Goal: Task Accomplishment & Management: Use online tool/utility

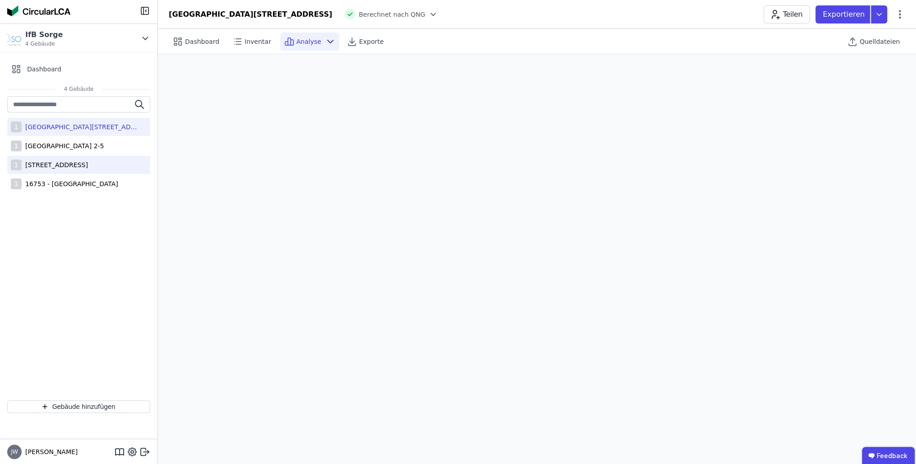
click at [88, 163] on div "[STREET_ADDRESS]" at bounding box center [55, 164] width 66 height 9
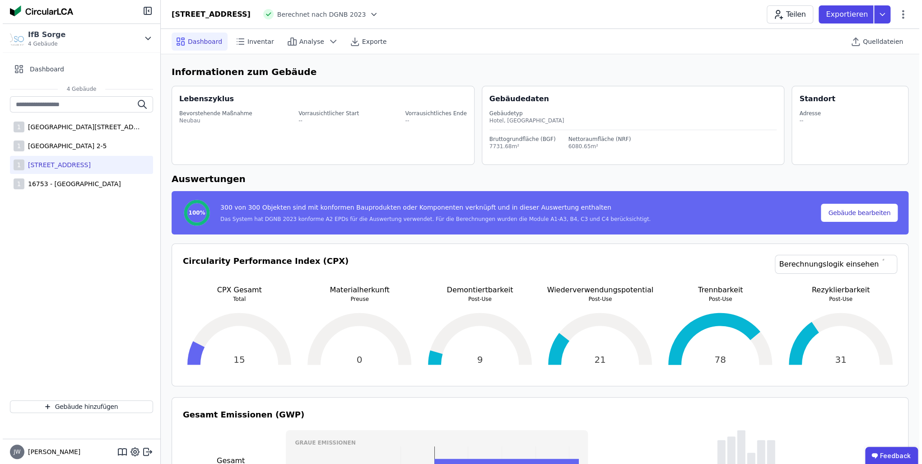
scroll to position [36, 0]
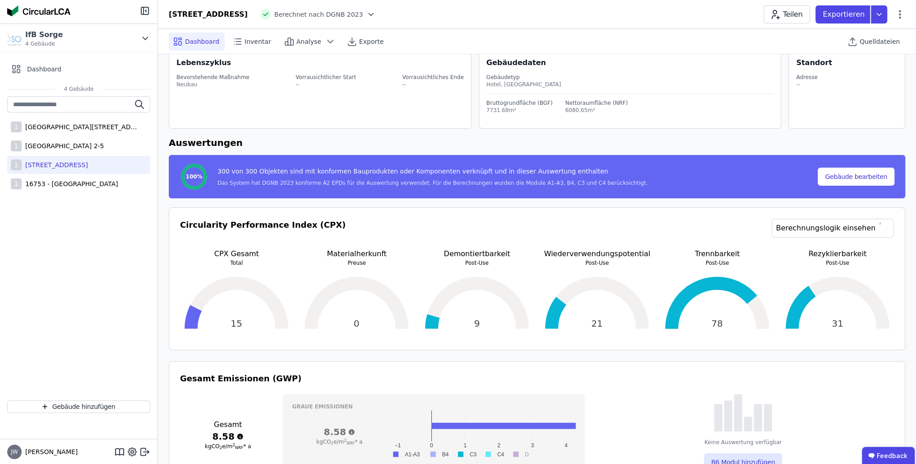
click at [372, 14] on icon at bounding box center [371, 14] width 9 height 9
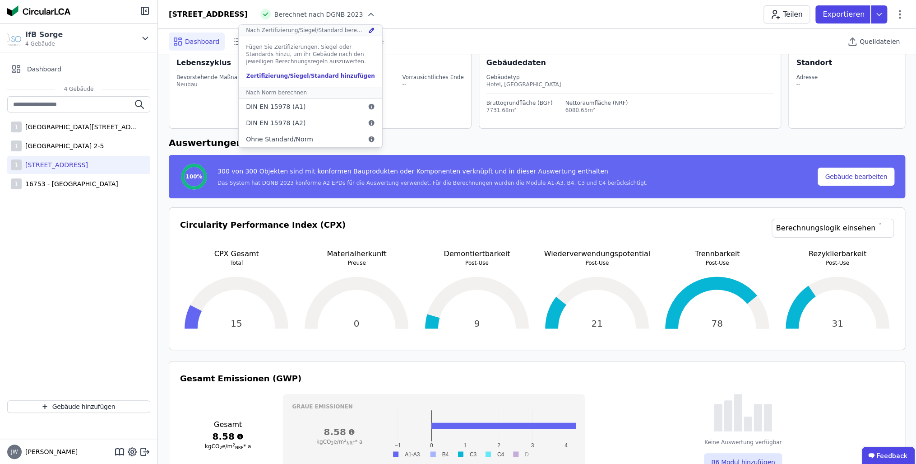
click at [288, 77] on div "Zertifizierung/Siegel/Standard hinzufügen" at bounding box center [310, 75] width 129 height 7
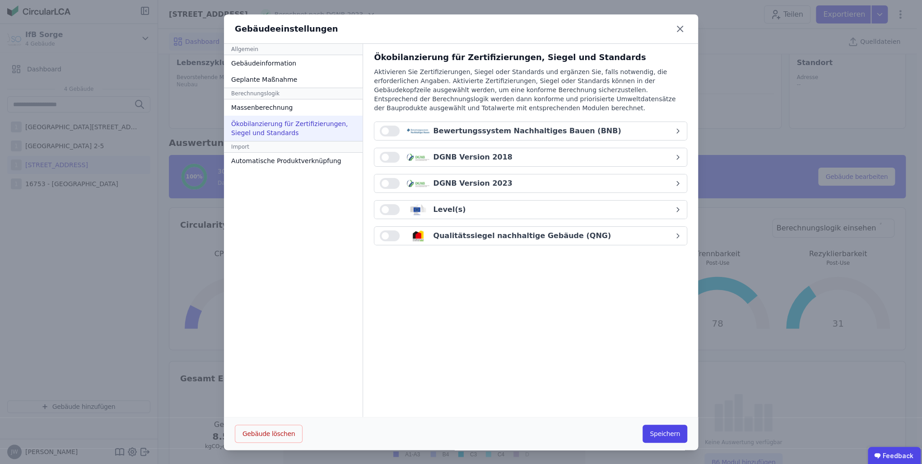
click at [388, 232] on button "button" at bounding box center [390, 235] width 20 height 11
click at [674, 235] on icon "button" at bounding box center [677, 235] width 7 height 7
select select "*"
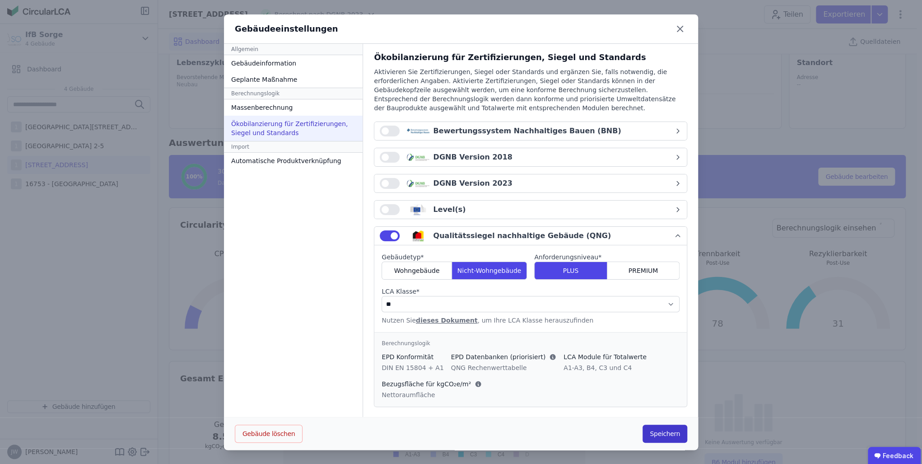
click at [657, 431] on button "Speichern" at bounding box center [664, 433] width 45 height 18
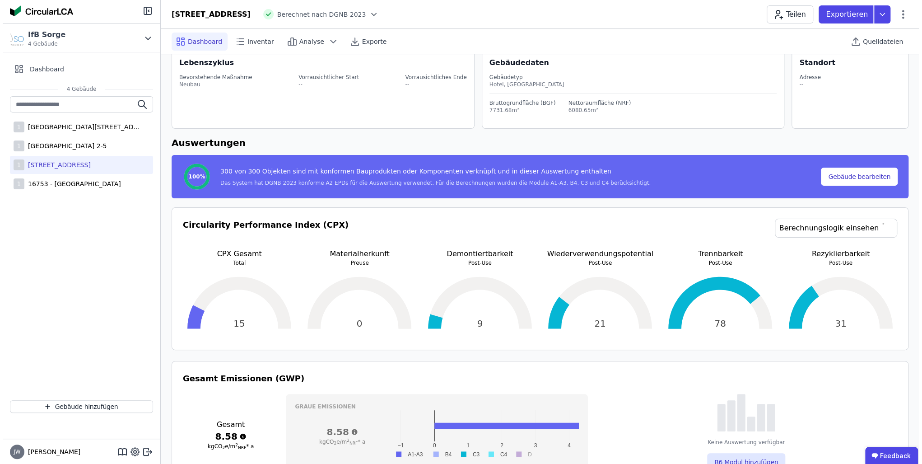
scroll to position [0, 0]
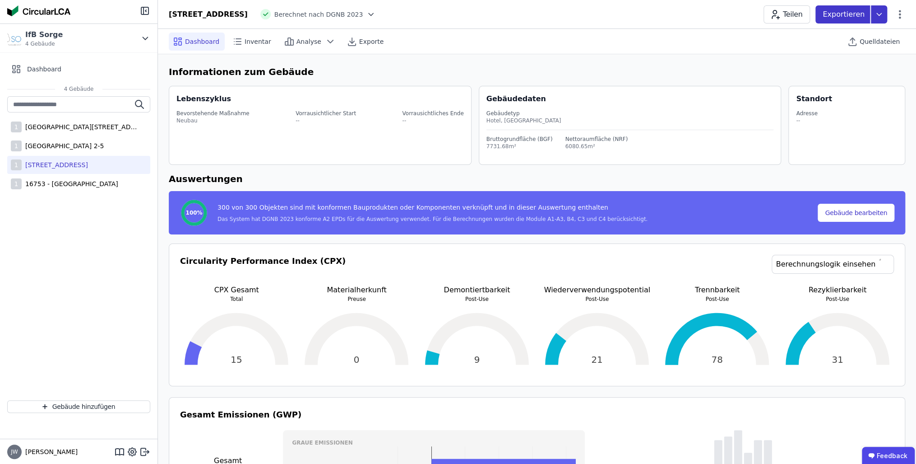
click at [875, 19] on icon at bounding box center [879, 14] width 16 height 18
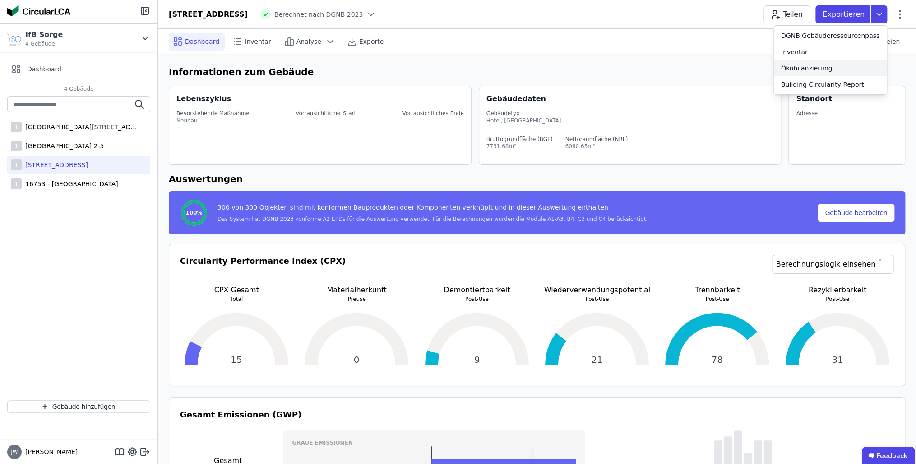
click at [833, 65] on div "Ökobilanzierung" at bounding box center [806, 68] width 51 height 9
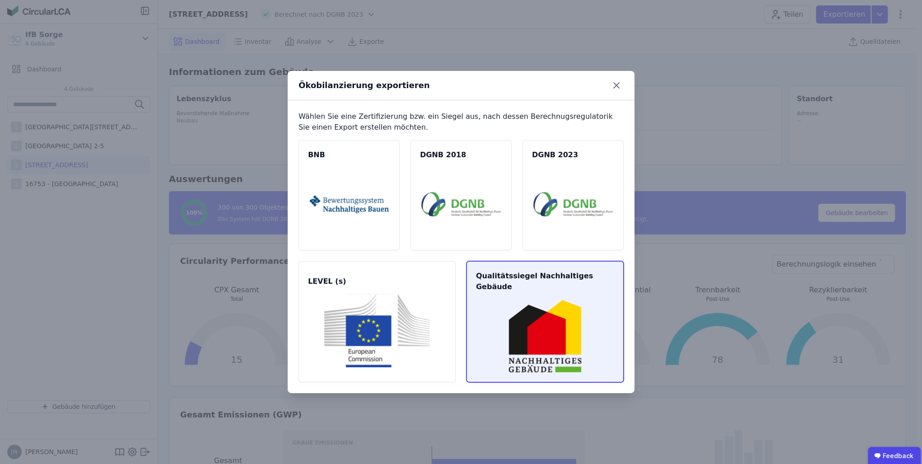
click at [532, 299] on img at bounding box center [544, 335] width 135 height 73
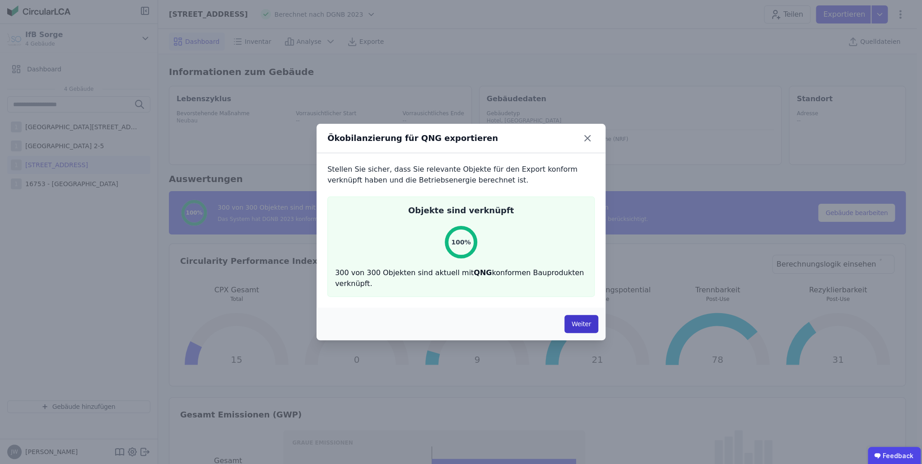
click at [576, 325] on button "Weiter" at bounding box center [581, 324] width 34 height 18
select select "*"
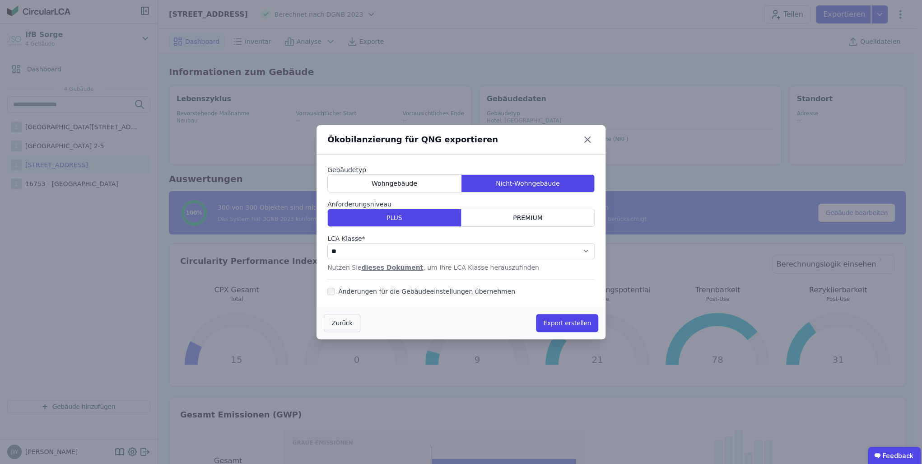
click at [392, 265] on link "dieses Dokument" at bounding box center [393, 267] width 62 height 7
click at [558, 326] on button "Export erstellen" at bounding box center [567, 323] width 62 height 18
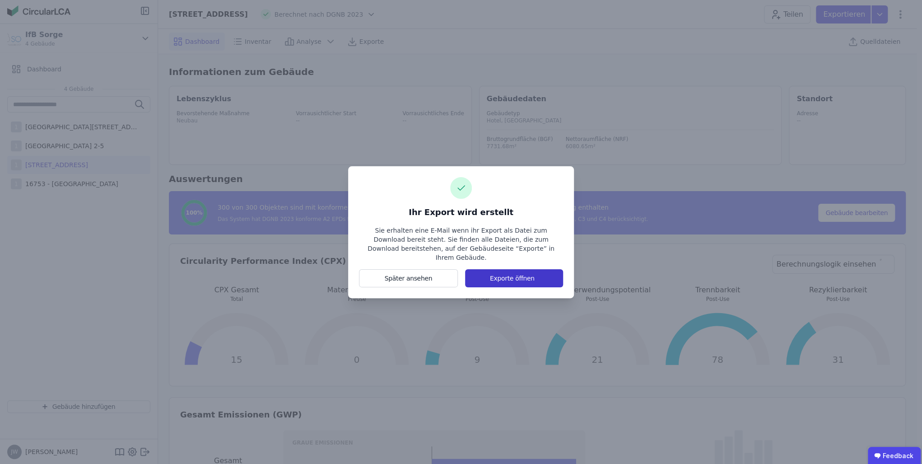
click at [516, 271] on button "Exporte öffnen" at bounding box center [514, 278] width 98 height 18
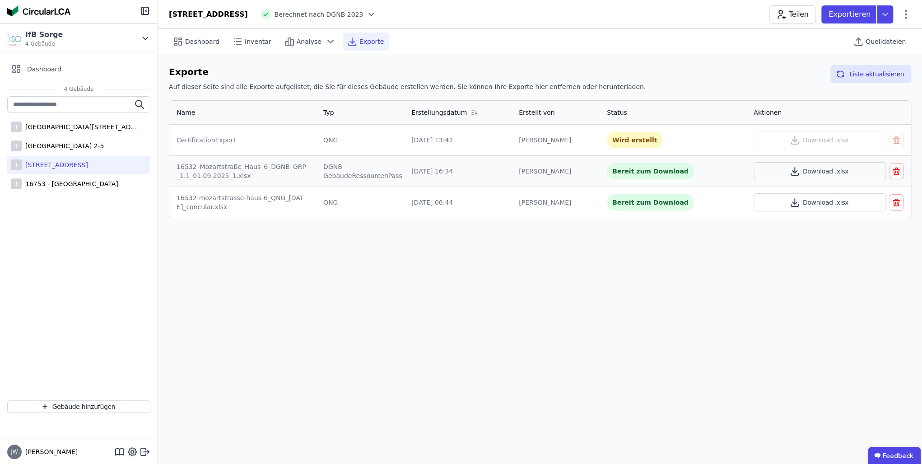
click at [898, 172] on icon "button" at bounding box center [895, 171] width 5 height 5
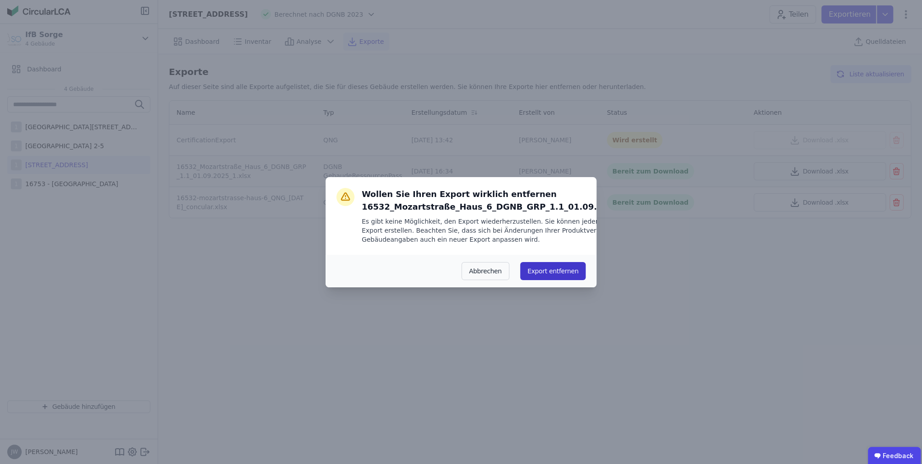
click at [557, 268] on button "Export entfernen" at bounding box center [552, 271] width 65 height 18
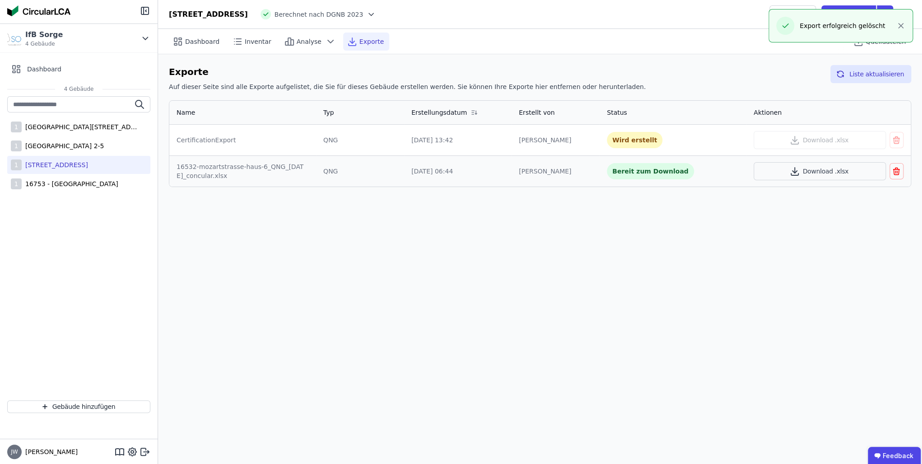
click at [896, 173] on icon "button" at bounding box center [895, 171] width 9 height 11
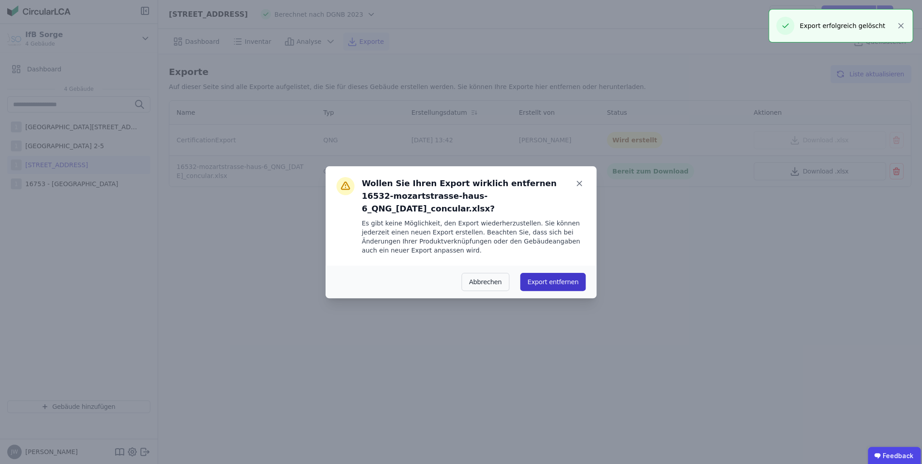
click at [566, 273] on button "Export entfernen" at bounding box center [552, 282] width 65 height 18
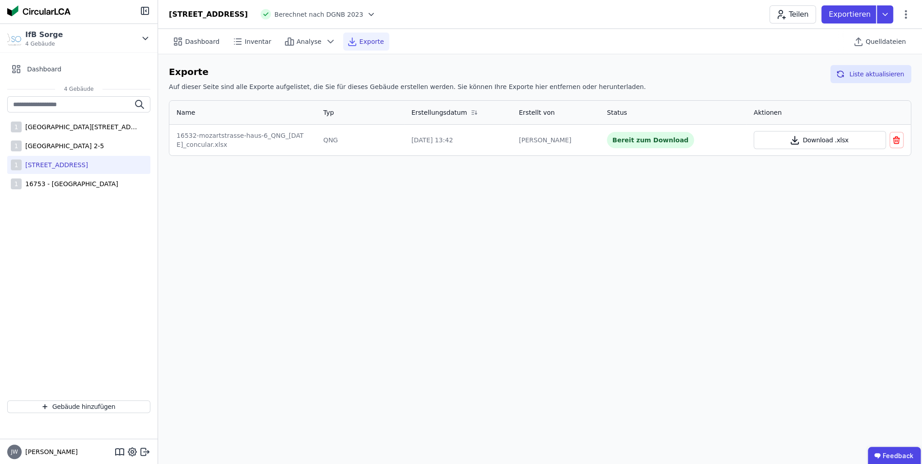
click at [799, 137] on icon "button" at bounding box center [794, 140] width 11 height 11
click at [755, 233] on div "Dashboard Inventar Analyse Exporte Quelldateien Exporte Auf dieser Seite sind a…" at bounding box center [540, 246] width 764 height 435
